Goal: Task Accomplishment & Management: Use online tool/utility

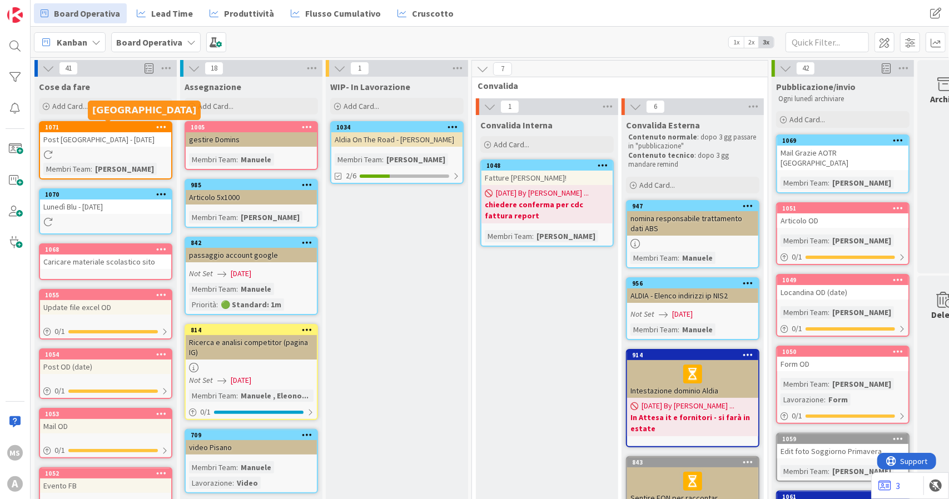
click at [156, 127] on icon at bounding box center [161, 127] width 11 height 8
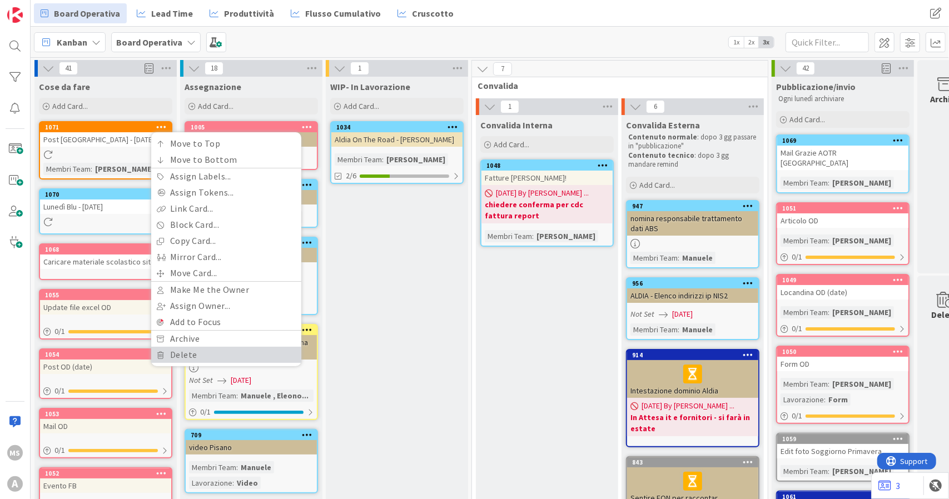
click at [192, 357] on link "Delete" at bounding box center [226, 355] width 150 height 16
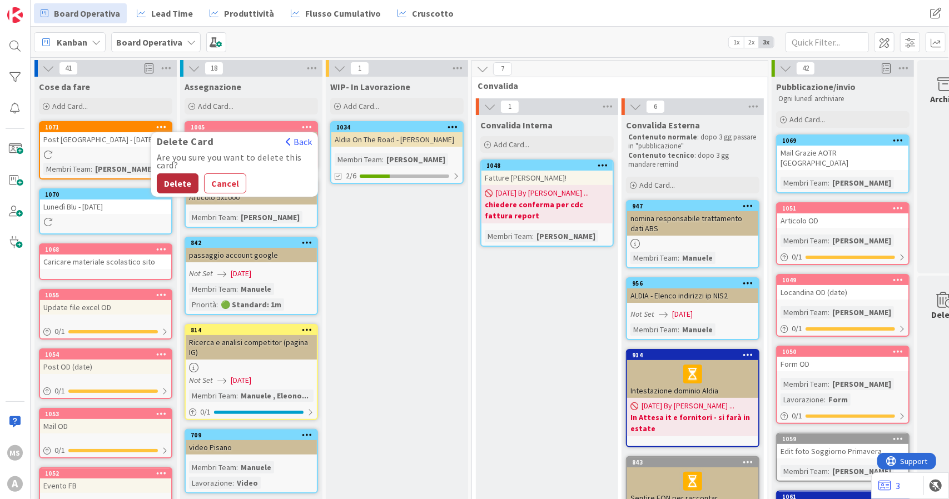
click at [182, 176] on button "Delete" at bounding box center [178, 183] width 42 height 20
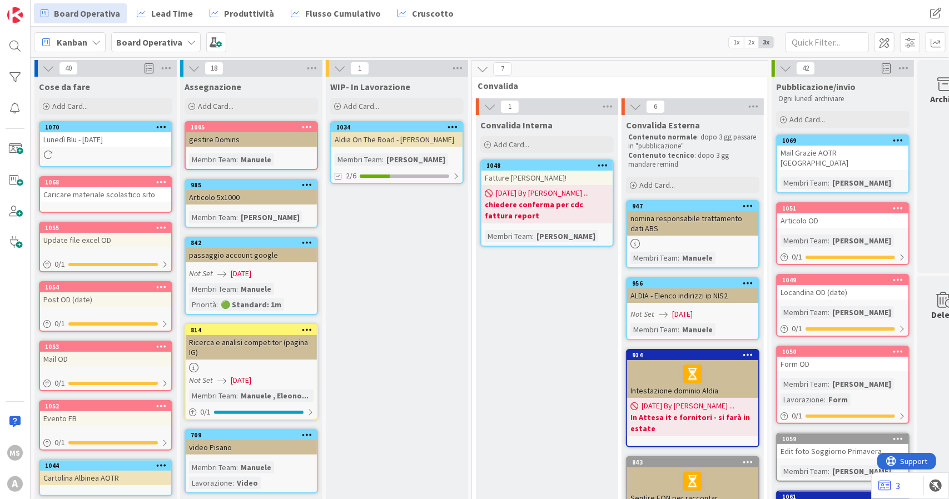
click at [156, 127] on icon at bounding box center [161, 127] width 11 height 8
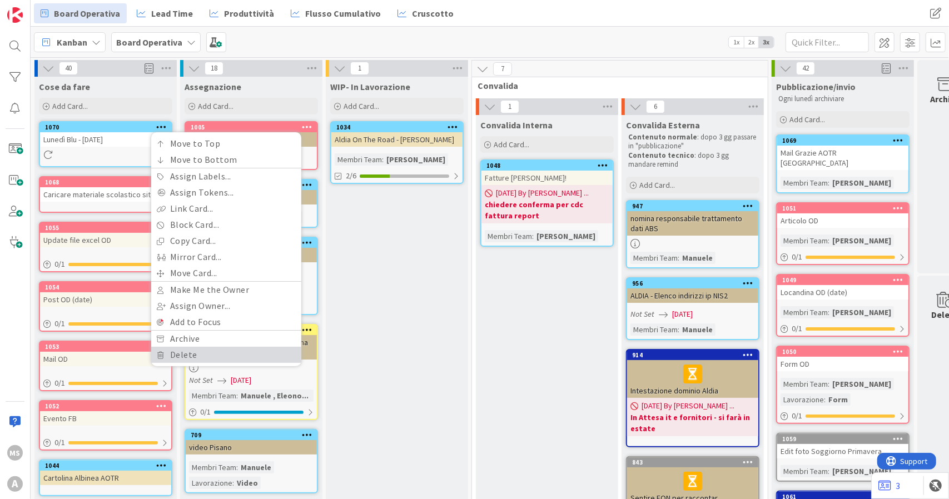
click at [172, 361] on link "Delete" at bounding box center [226, 355] width 150 height 16
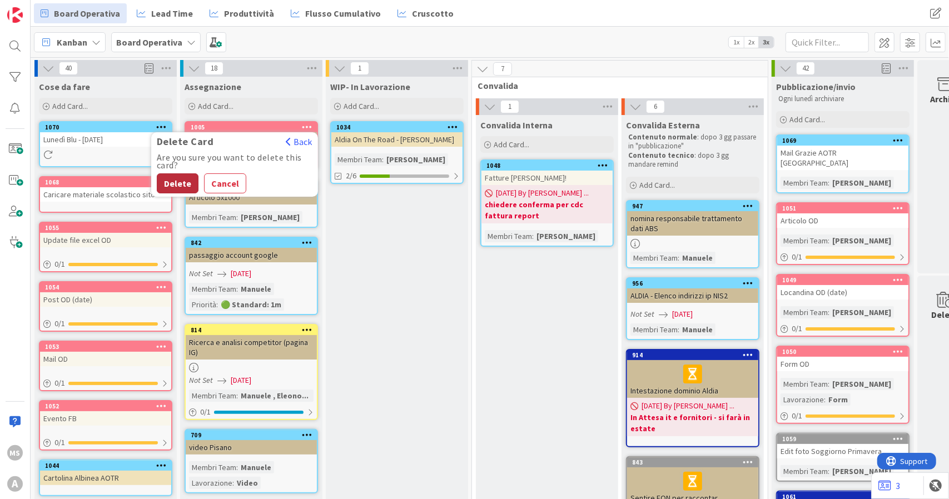
click at [170, 176] on button "Delete" at bounding box center [178, 183] width 42 height 20
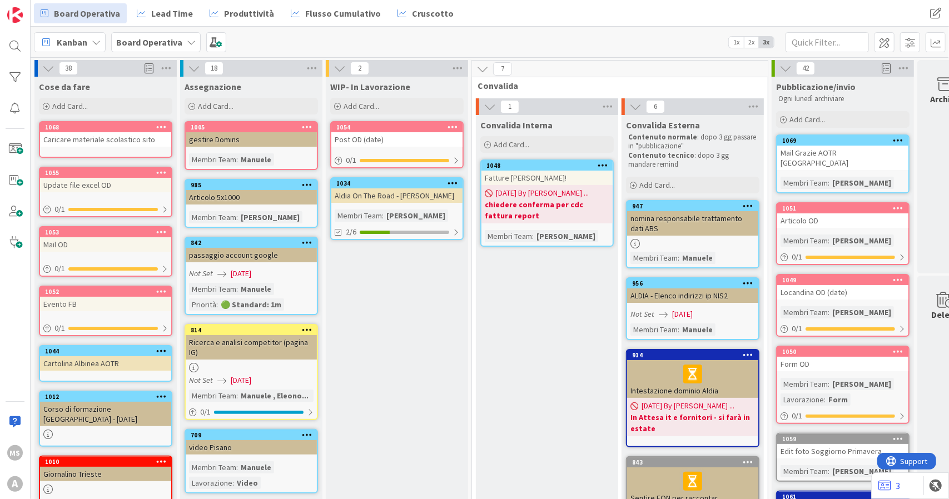
click at [386, 143] on div "Post OD (date)" at bounding box center [396, 139] width 131 height 14
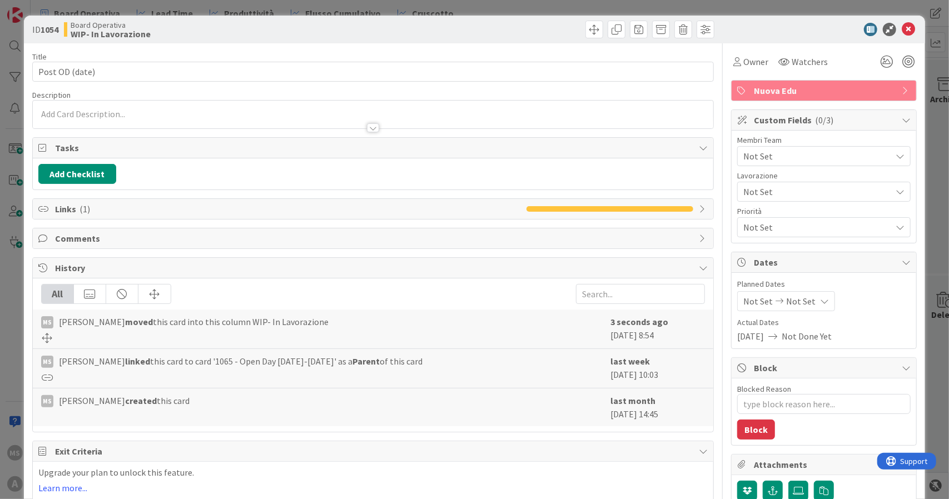
click at [775, 156] on span "Not Set" at bounding box center [817, 156] width 148 height 13
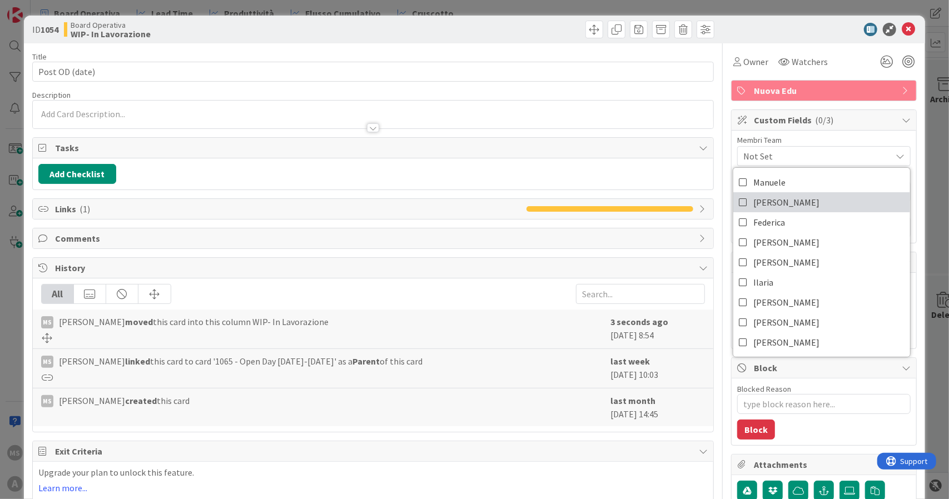
click at [769, 198] on span "Eleonora" at bounding box center [786, 202] width 66 height 17
type textarea "x"
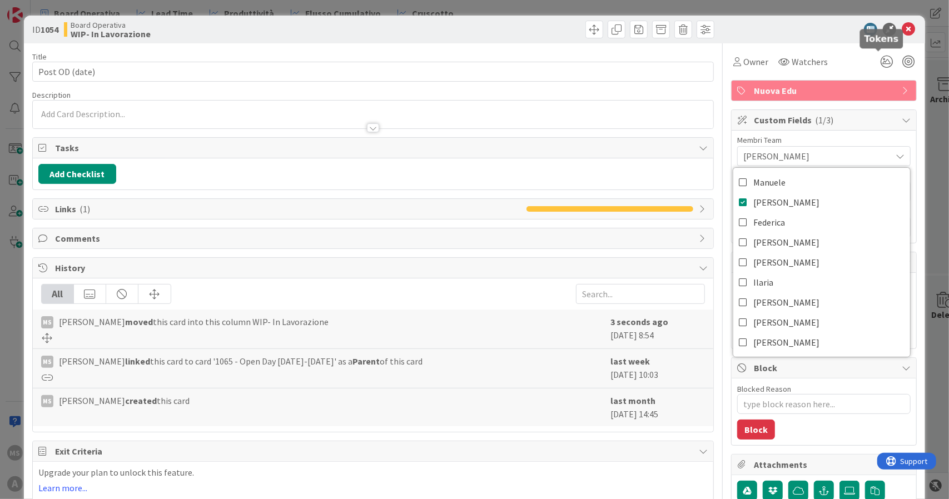
click at [904, 32] on icon at bounding box center [908, 29] width 13 height 13
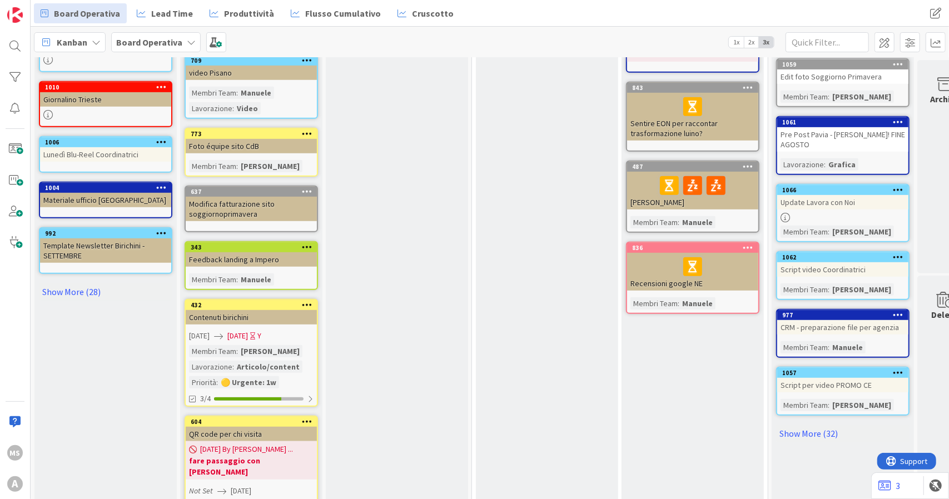
scroll to position [389, 0]
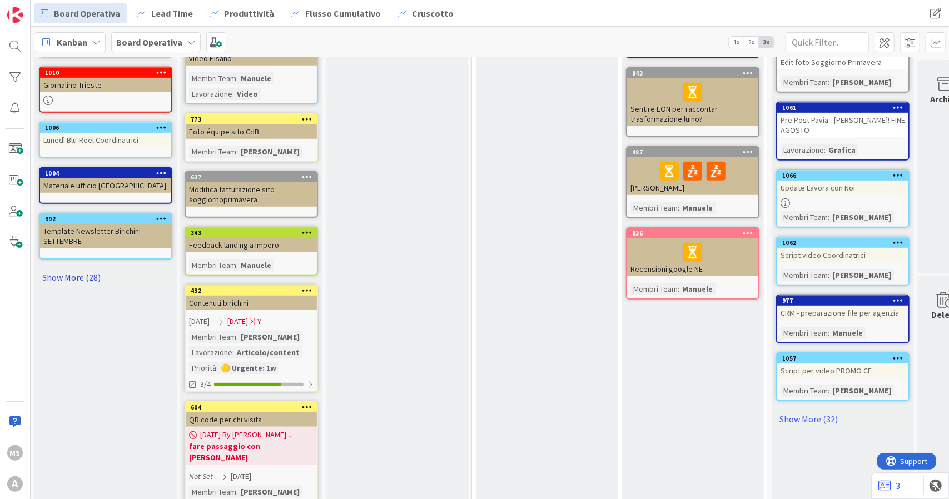
click at [87, 281] on link "Show More (28)" at bounding box center [105, 277] width 133 height 18
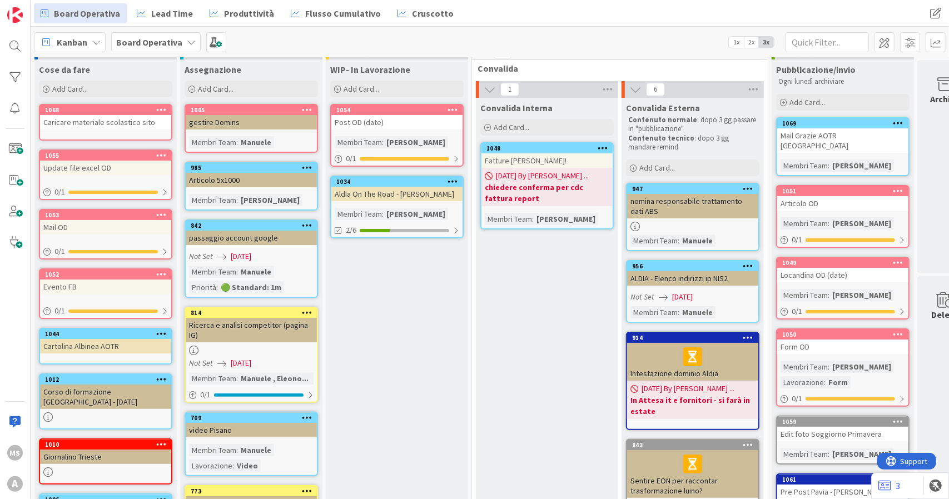
scroll to position [0, 0]
